Goal: Task Accomplishment & Management: Complete application form

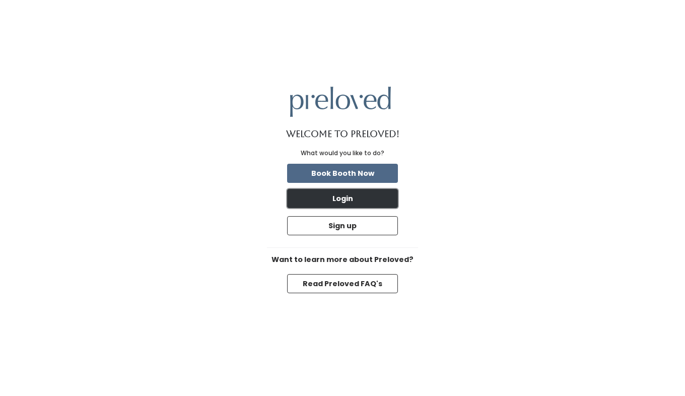
click at [355, 201] on button "Login" at bounding box center [342, 198] width 111 height 19
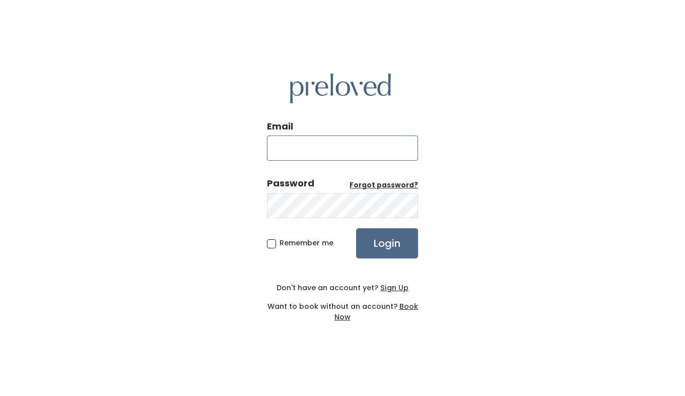
click at [299, 139] on input "Email" at bounding box center [342, 147] width 151 height 25
type input "[PERSON_NAME][EMAIL_ADDRESS][DOMAIN_NAME]"
click at [388, 290] on u "Sign Up" at bounding box center [394, 288] width 28 height 10
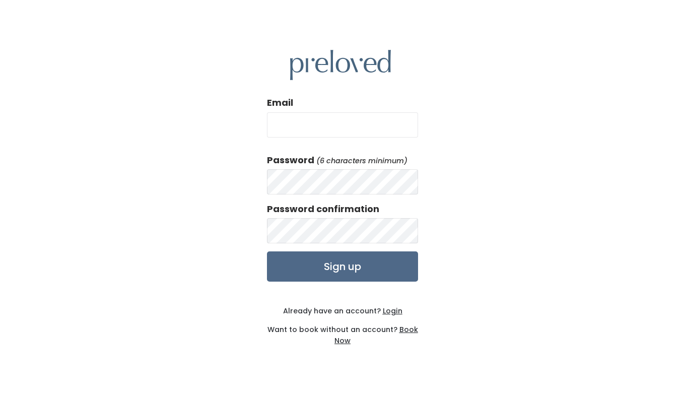
click at [328, 130] on input "Email" at bounding box center [342, 124] width 151 height 25
type input "[PERSON_NAME][EMAIL_ADDRESS][DOMAIN_NAME]"
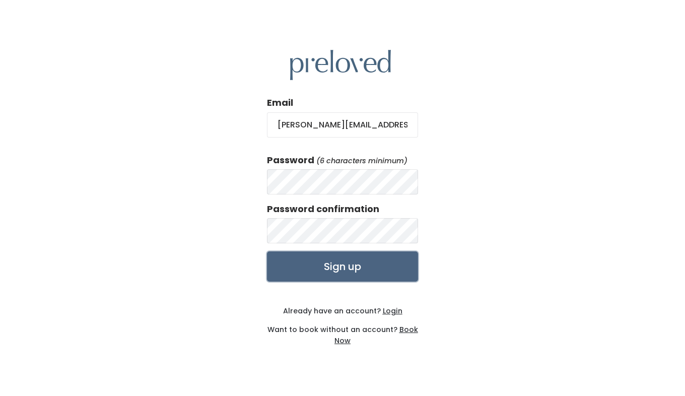
click at [315, 263] on input "Sign up" at bounding box center [342, 266] width 151 height 30
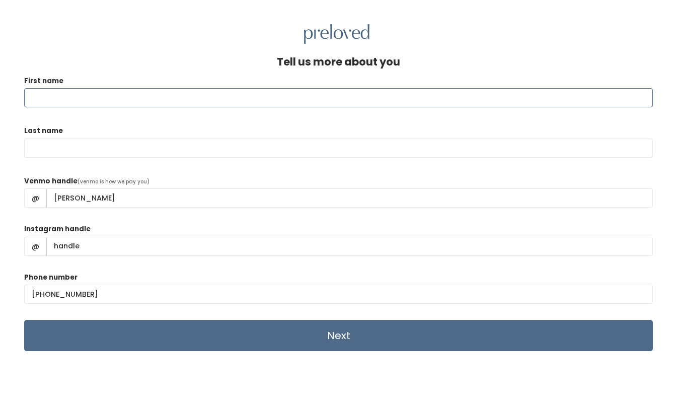
click at [81, 95] on input "First name" at bounding box center [338, 97] width 629 height 19
click at [76, 99] on input "First name" at bounding box center [338, 97] width 629 height 19
type input "Alicia"
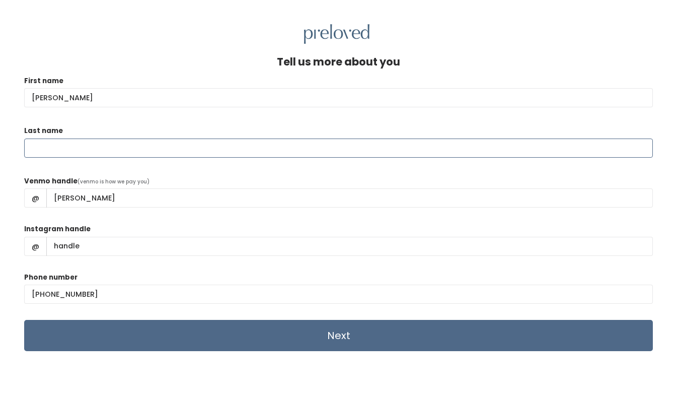
click at [44, 150] on input "Last name" at bounding box center [338, 148] width 629 height 19
type input "Coleman"
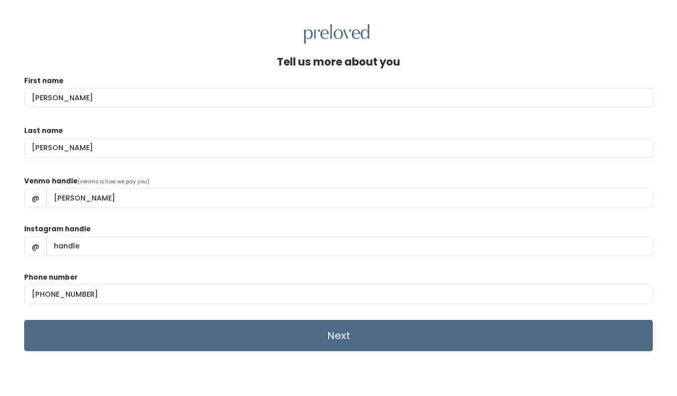
click at [156, 58] on div "Tell us more about you" at bounding box center [338, 66] width 629 height 20
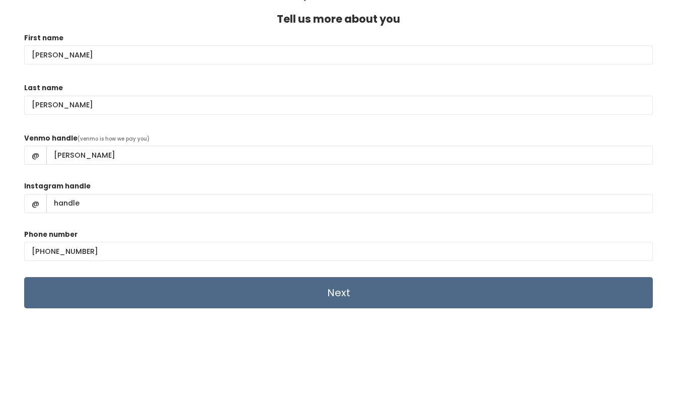
scroll to position [43, 0]
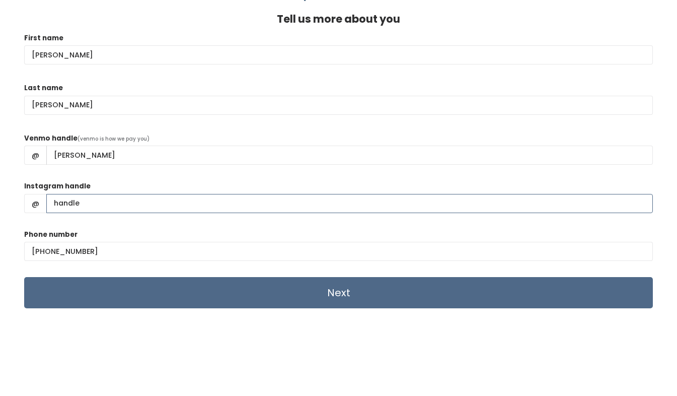
click at [93, 202] on input "Instagram handle" at bounding box center [349, 203] width 607 height 19
type input "lyra_wilkinson"
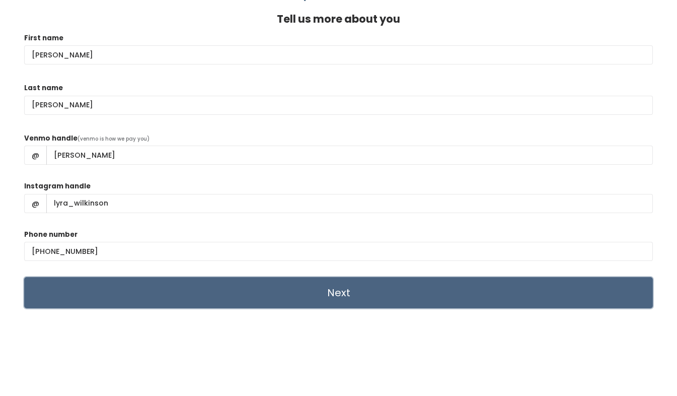
click at [265, 284] on input "Next" at bounding box center [338, 292] width 629 height 31
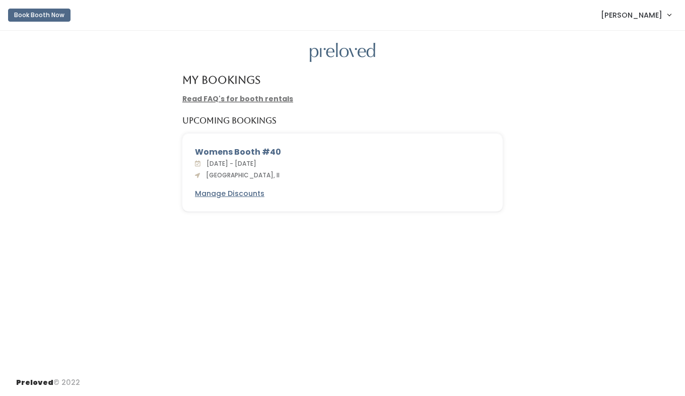
click at [245, 100] on link "Read FAQ's for booth rentals" at bounding box center [237, 99] width 111 height 10
